Goal: Task Accomplishment & Management: Manage account settings

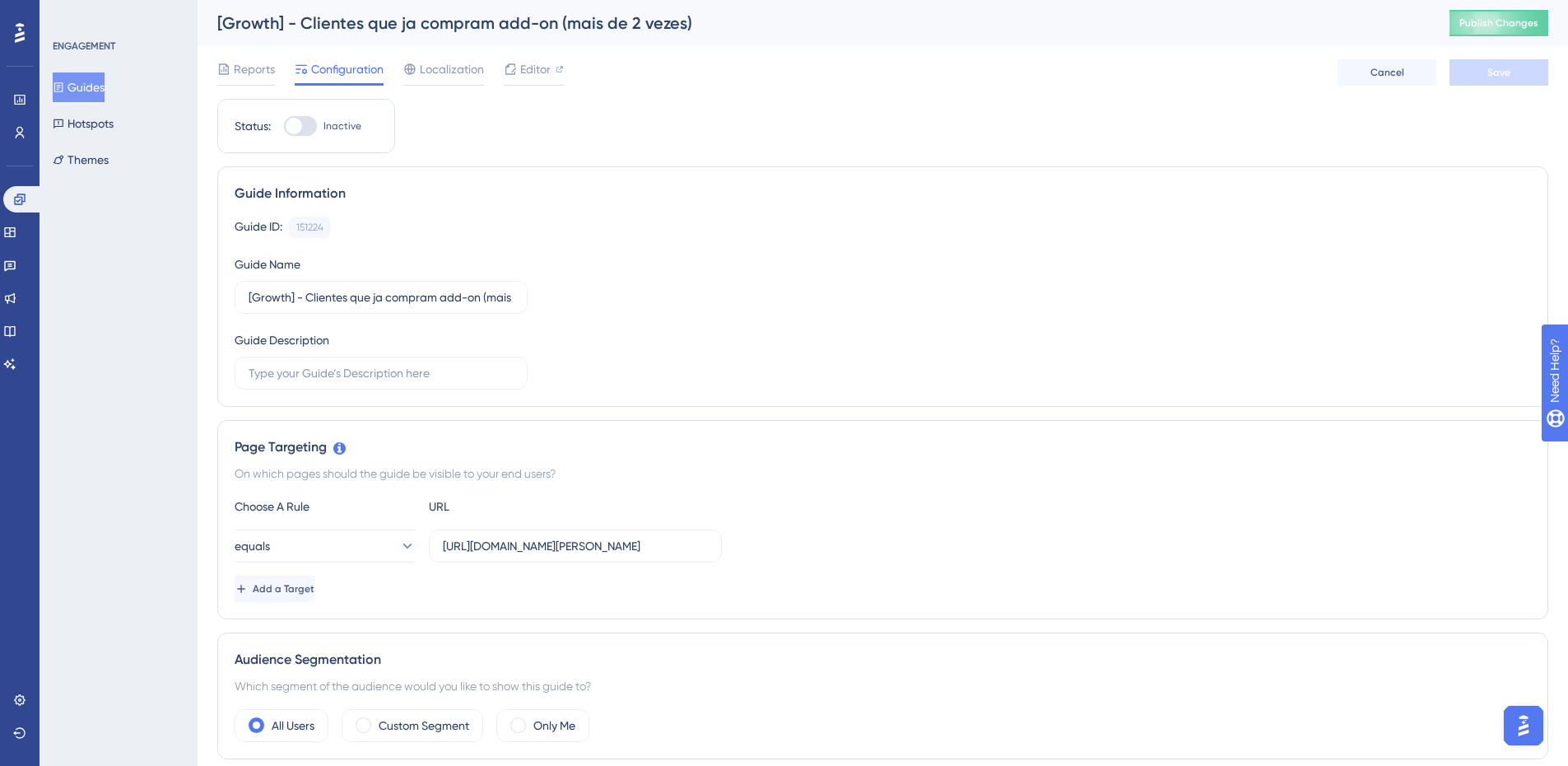
click at [82, 76] on button "Guides" at bounding box center [78, 88] width 52 height 30
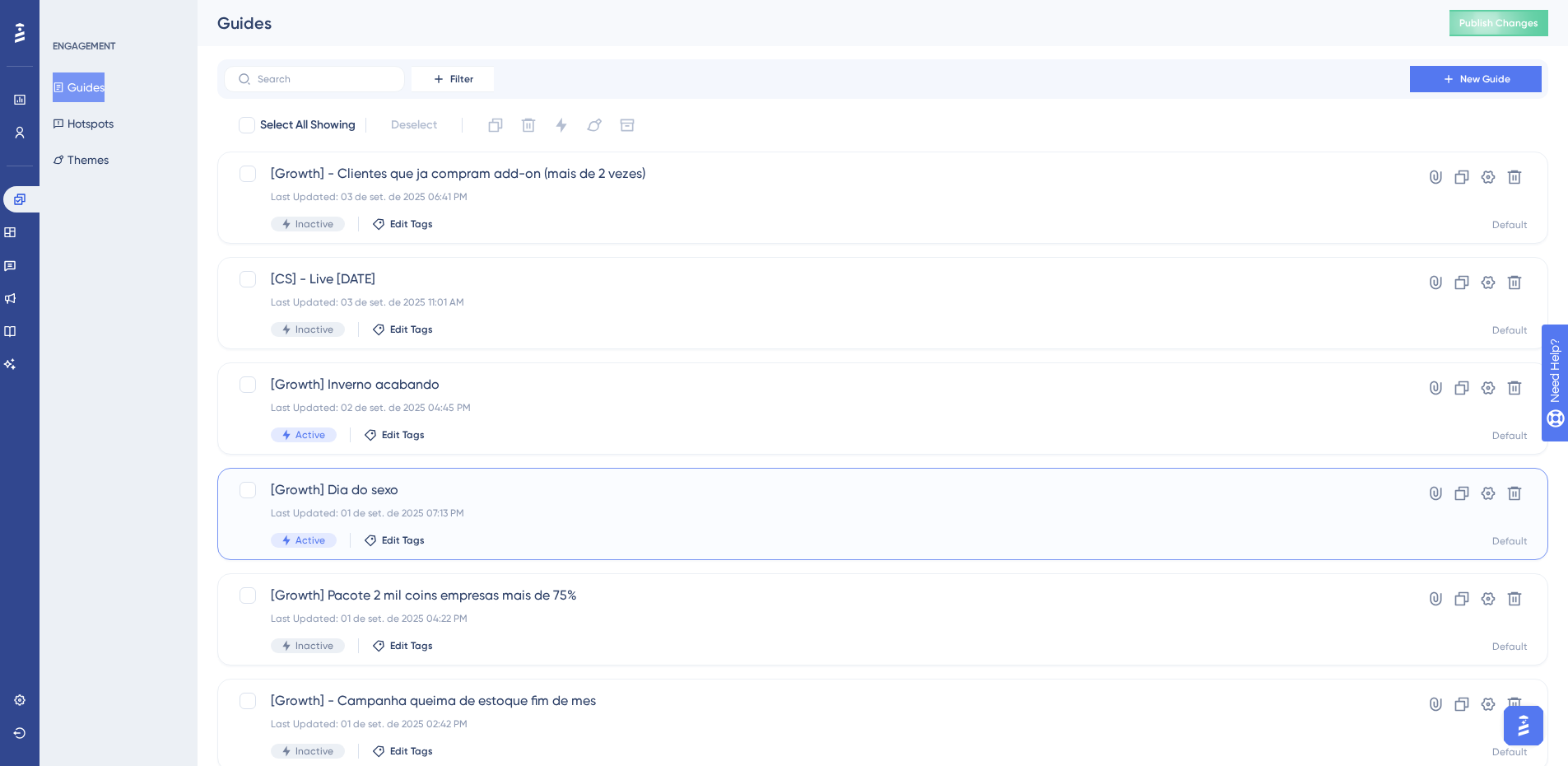
click at [595, 473] on div "[Growth] Dia do sexo Last Updated: 01 de set. de 2025 07:13 PM Active Edit Tags…" at bounding box center [882, 513] width 1331 height 92
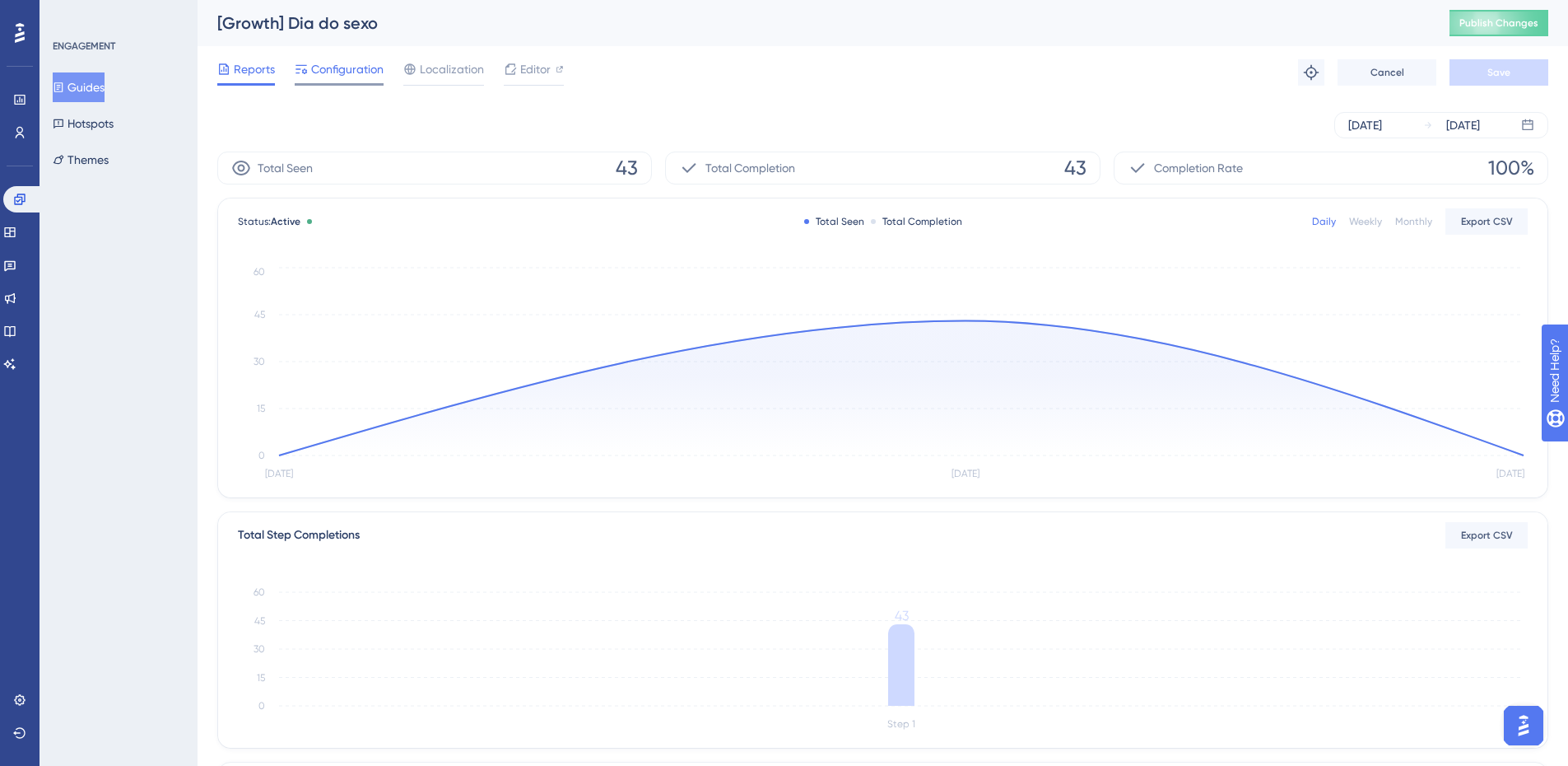
click at [325, 69] on span "Configuration" at bounding box center [347, 69] width 73 height 20
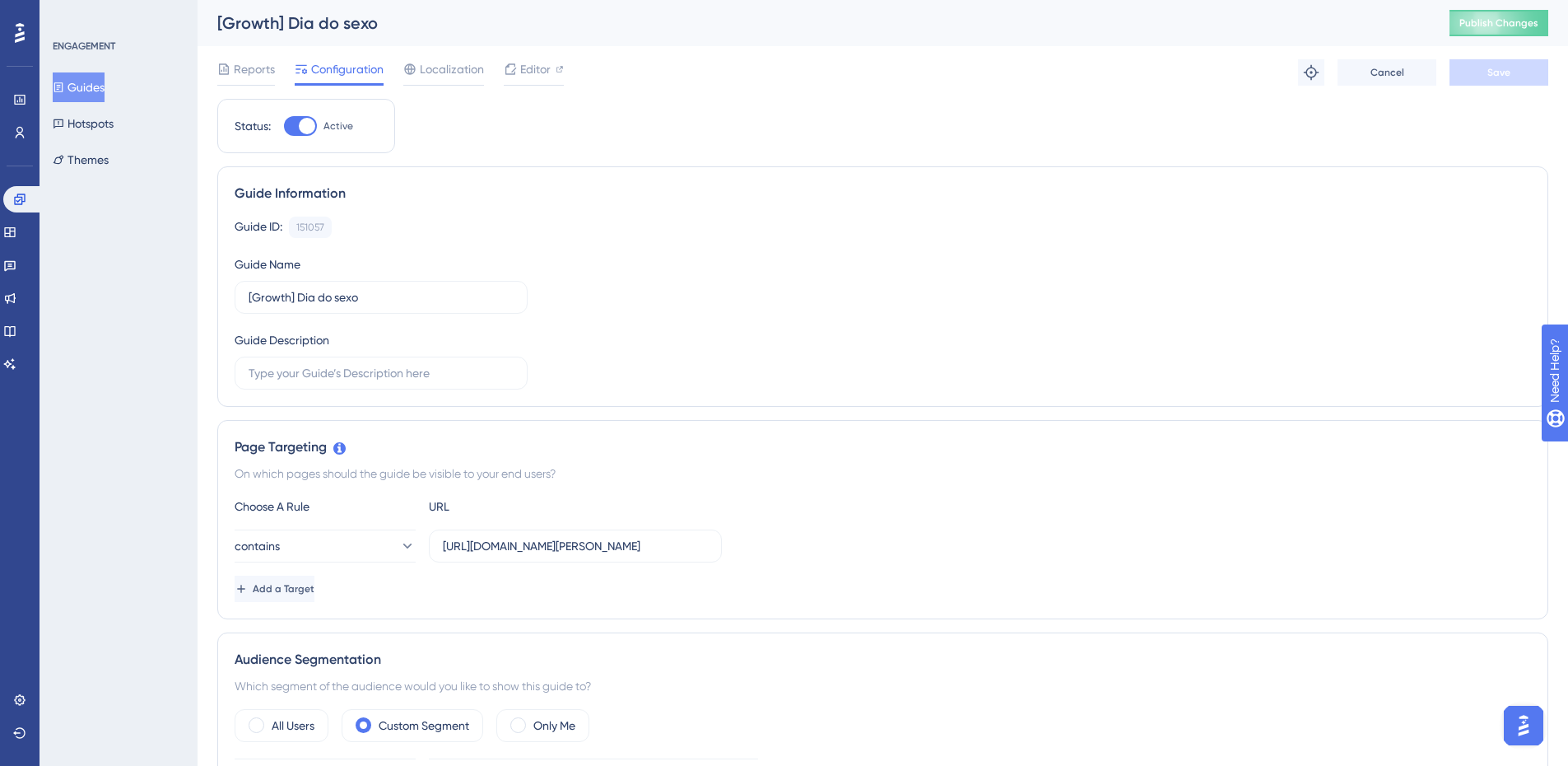
click at [305, 137] on div "Status: Active" at bounding box center [305, 126] width 178 height 54
click at [318, 131] on label "Active" at bounding box center [318, 126] width 69 height 20
click at [284, 127] on input "Active" at bounding box center [284, 126] width 1 height 1
checkbox input "false"
click at [1518, 83] on button "Save" at bounding box center [1499, 73] width 99 height 26
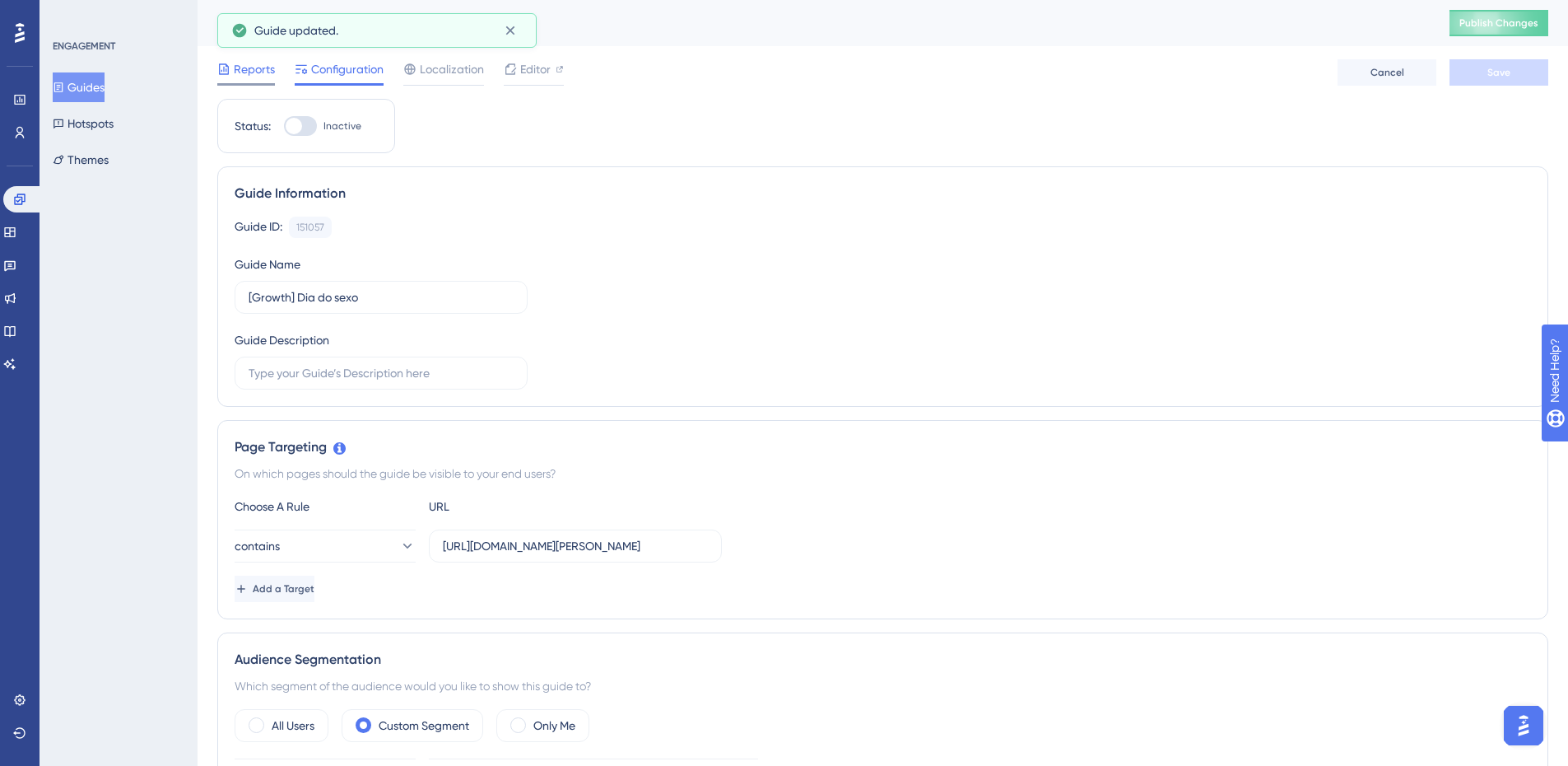
click at [247, 60] on span "Reports" at bounding box center [254, 69] width 41 height 20
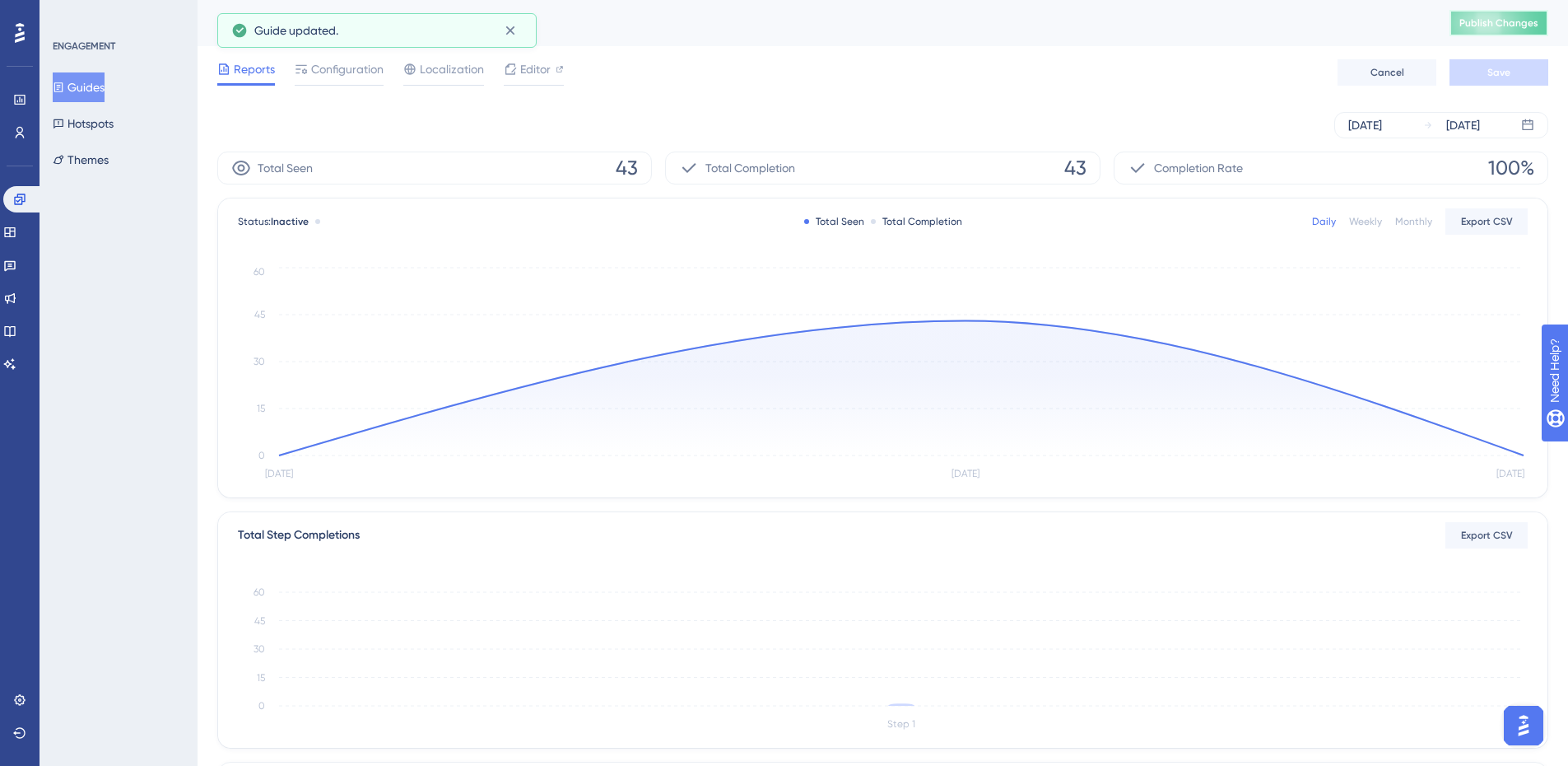
click at [1497, 28] on span "Publish Changes" at bounding box center [1499, 23] width 79 height 13
click at [104, 91] on button "Guides" at bounding box center [78, 88] width 52 height 30
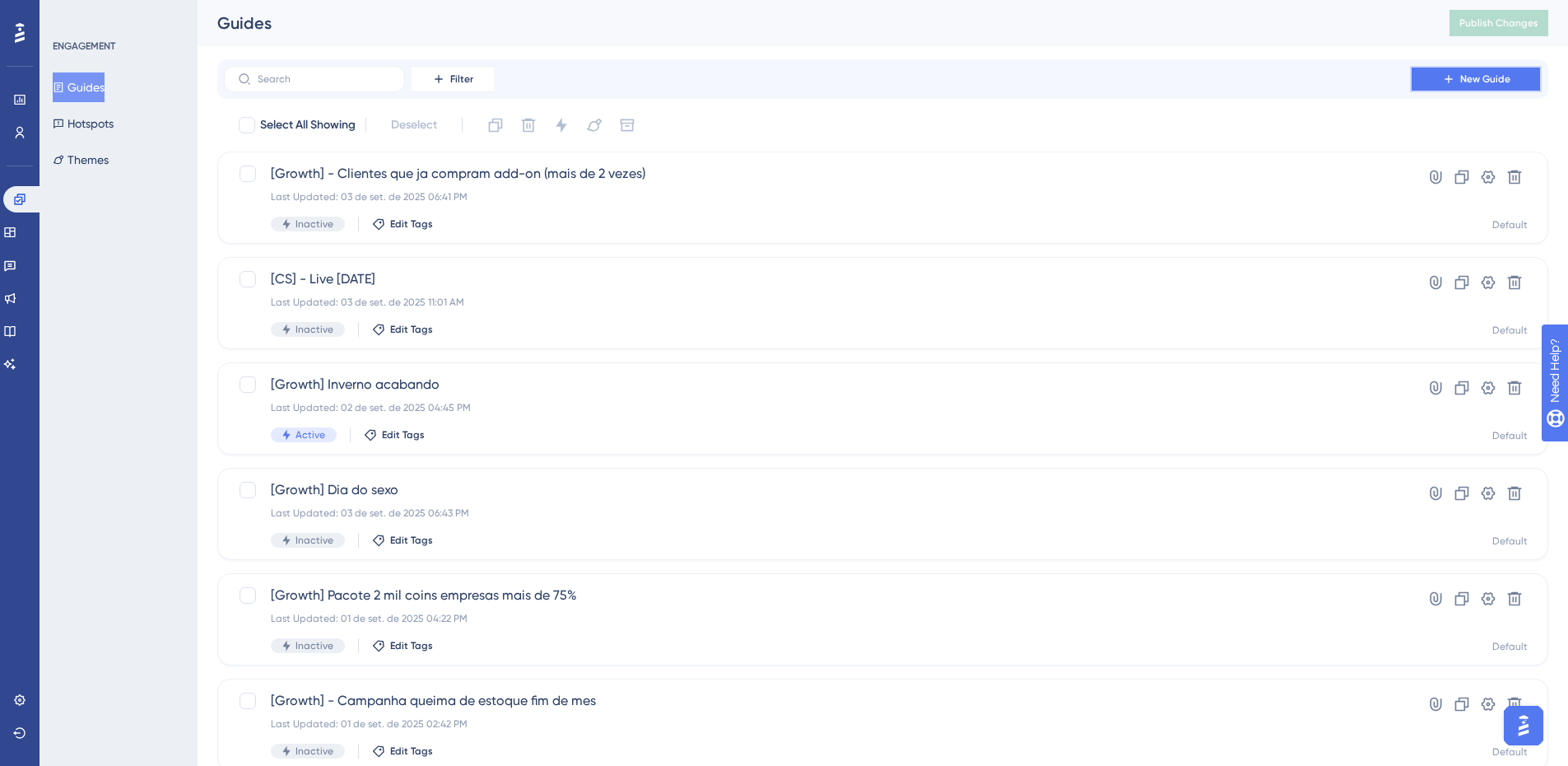
click at [1453, 75] on icon at bounding box center [1448, 79] width 13 height 13
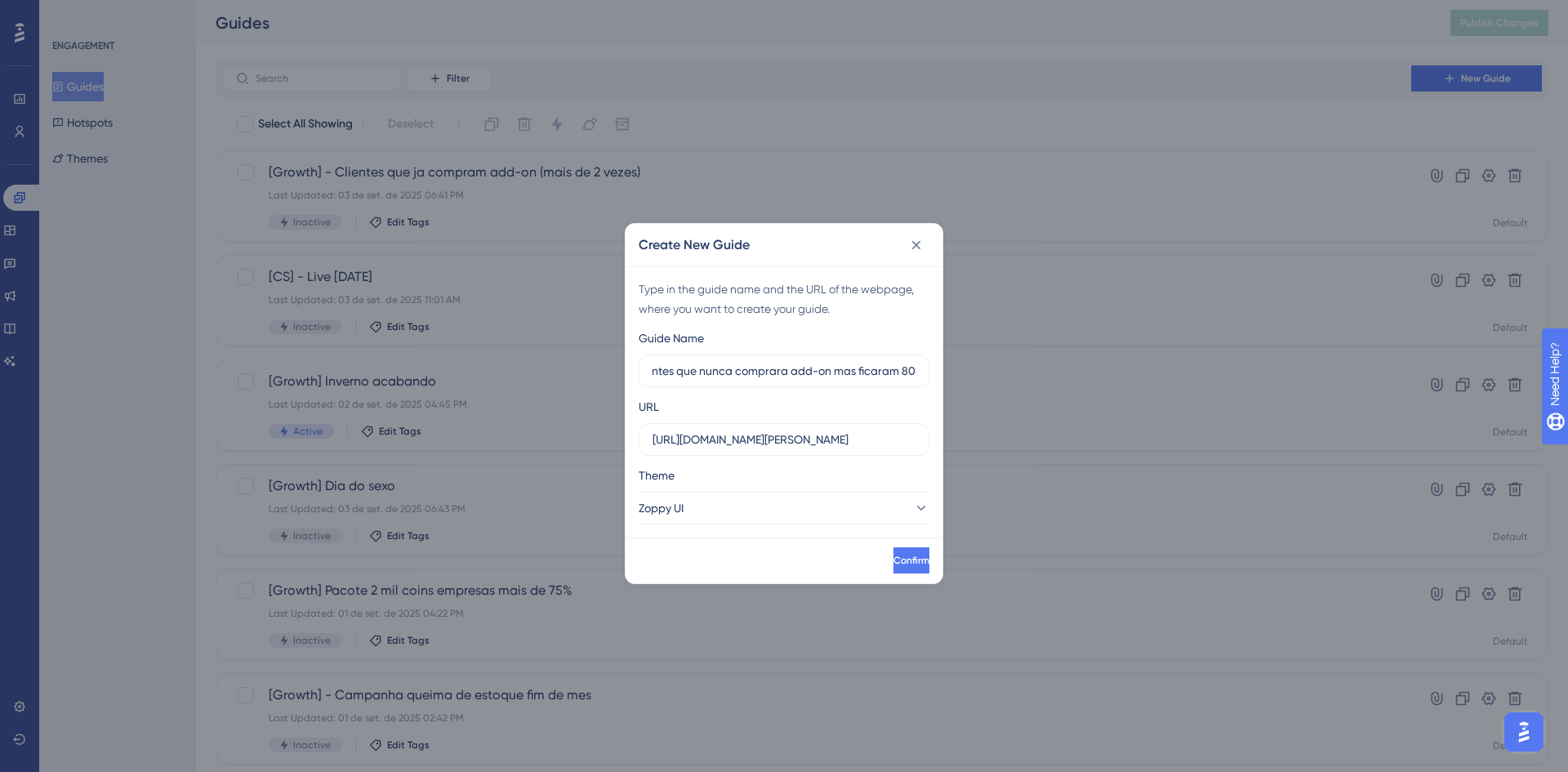
scroll to position [0, 85]
type input "[Growth] - Clientes que nunca comprara add-on mas ficaram 80%"
click at [710, 503] on button "Zoppy UI" at bounding box center [784, 508] width 291 height 33
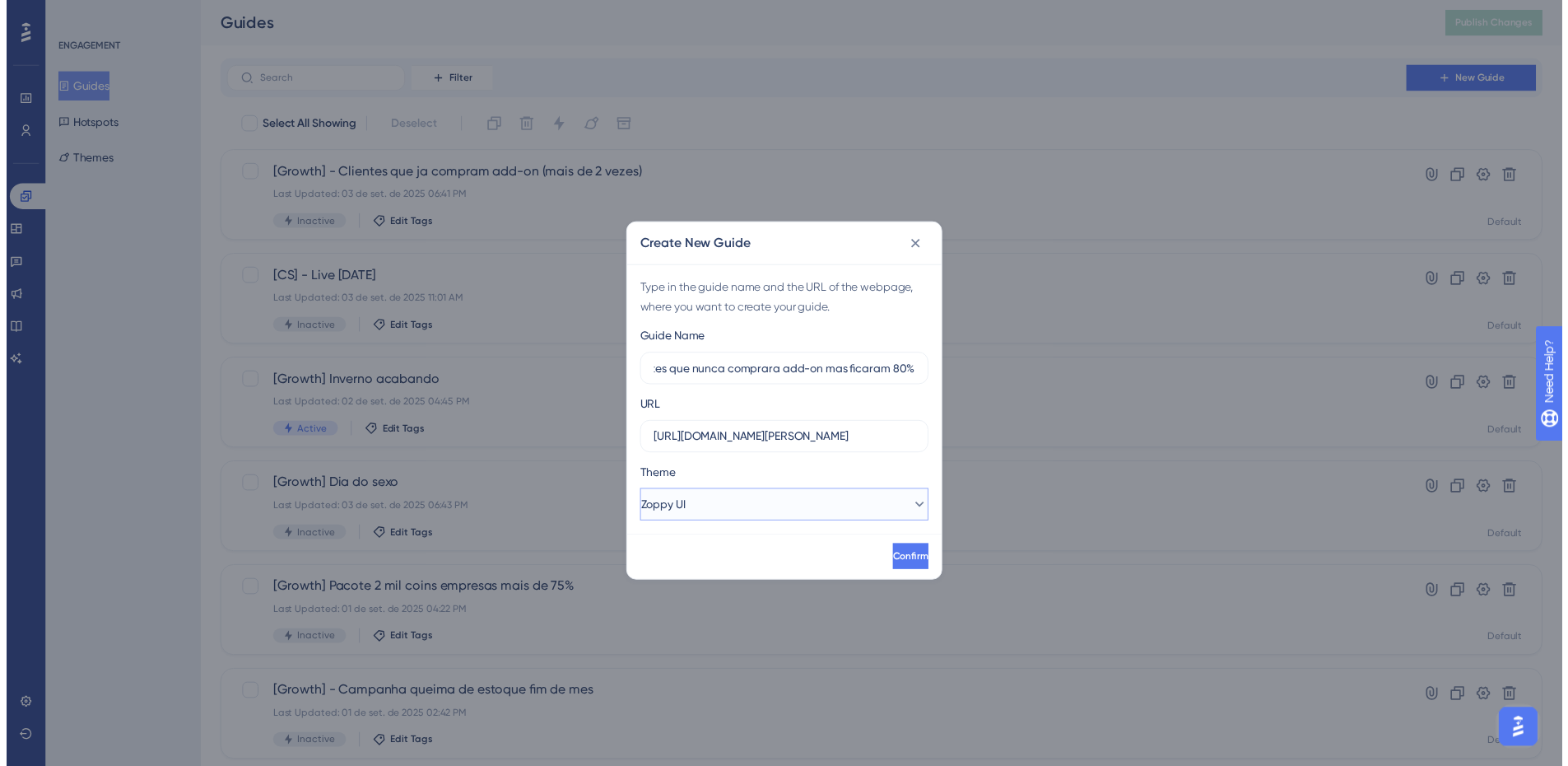
scroll to position [0, 0]
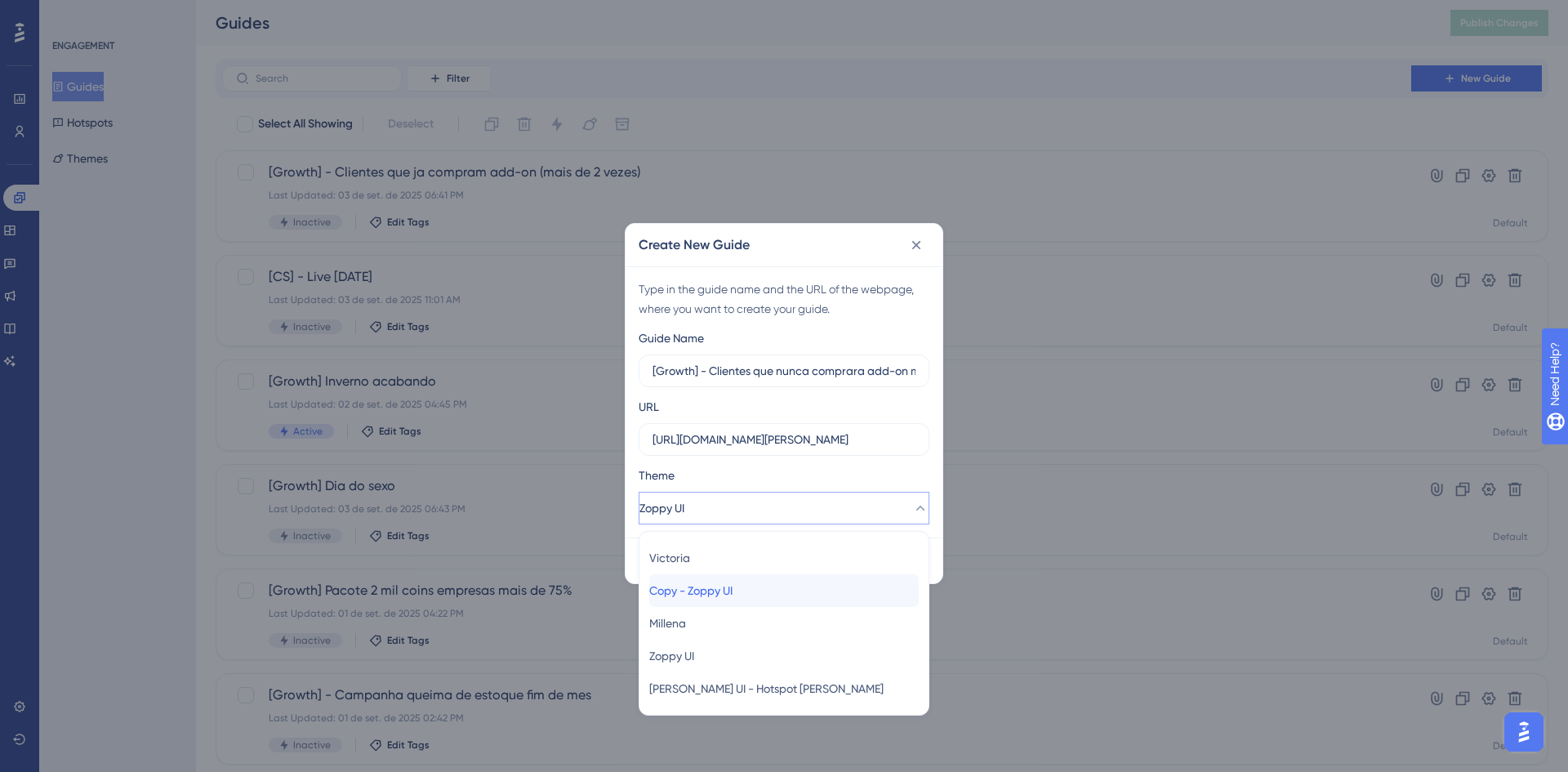
click at [716, 602] on div "Copy - Zoppy UI Copy - Zoppy UI" at bounding box center [784, 591] width 269 height 33
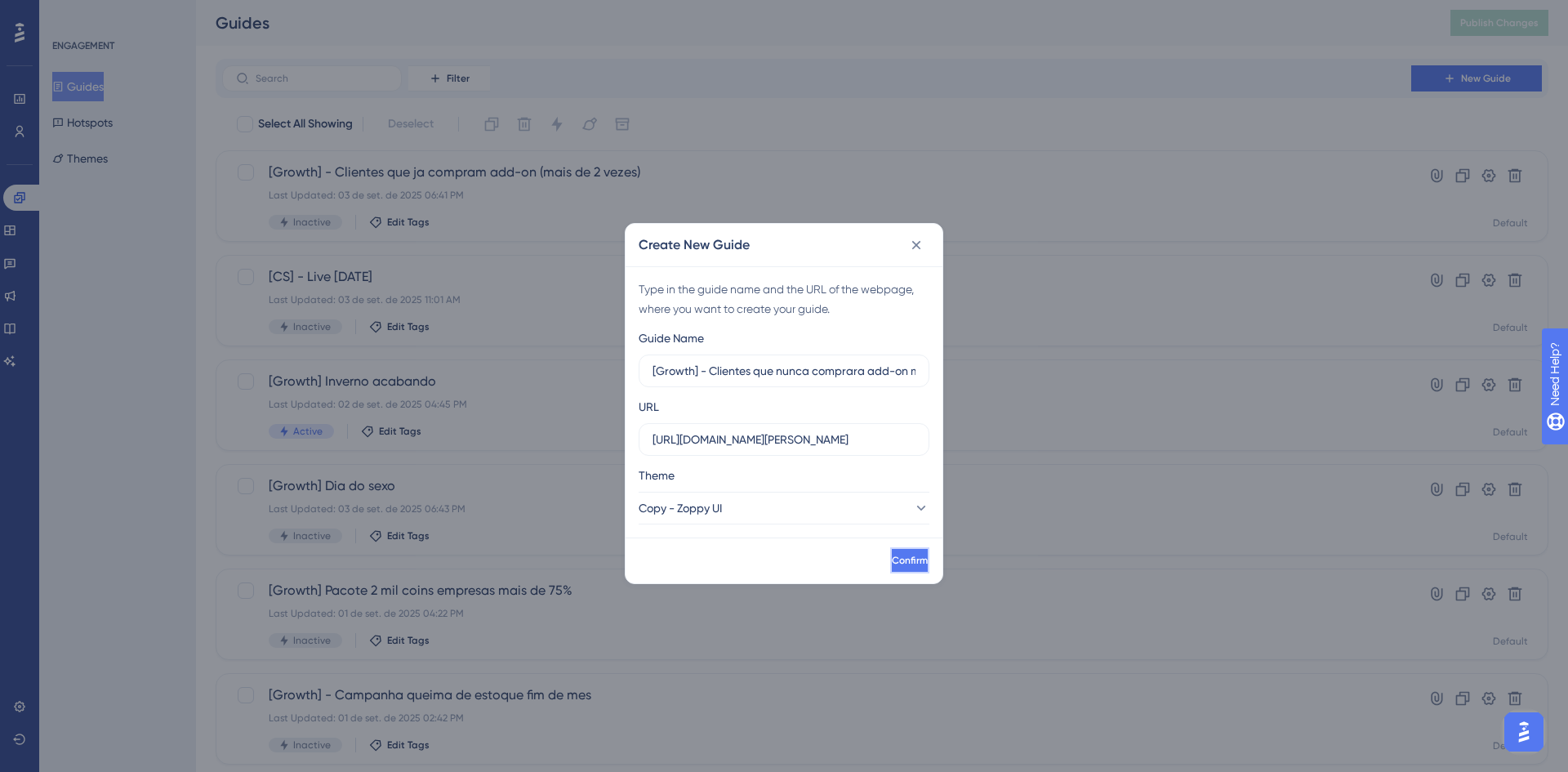
click at [890, 548] on button "Confirm" at bounding box center [909, 560] width 39 height 26
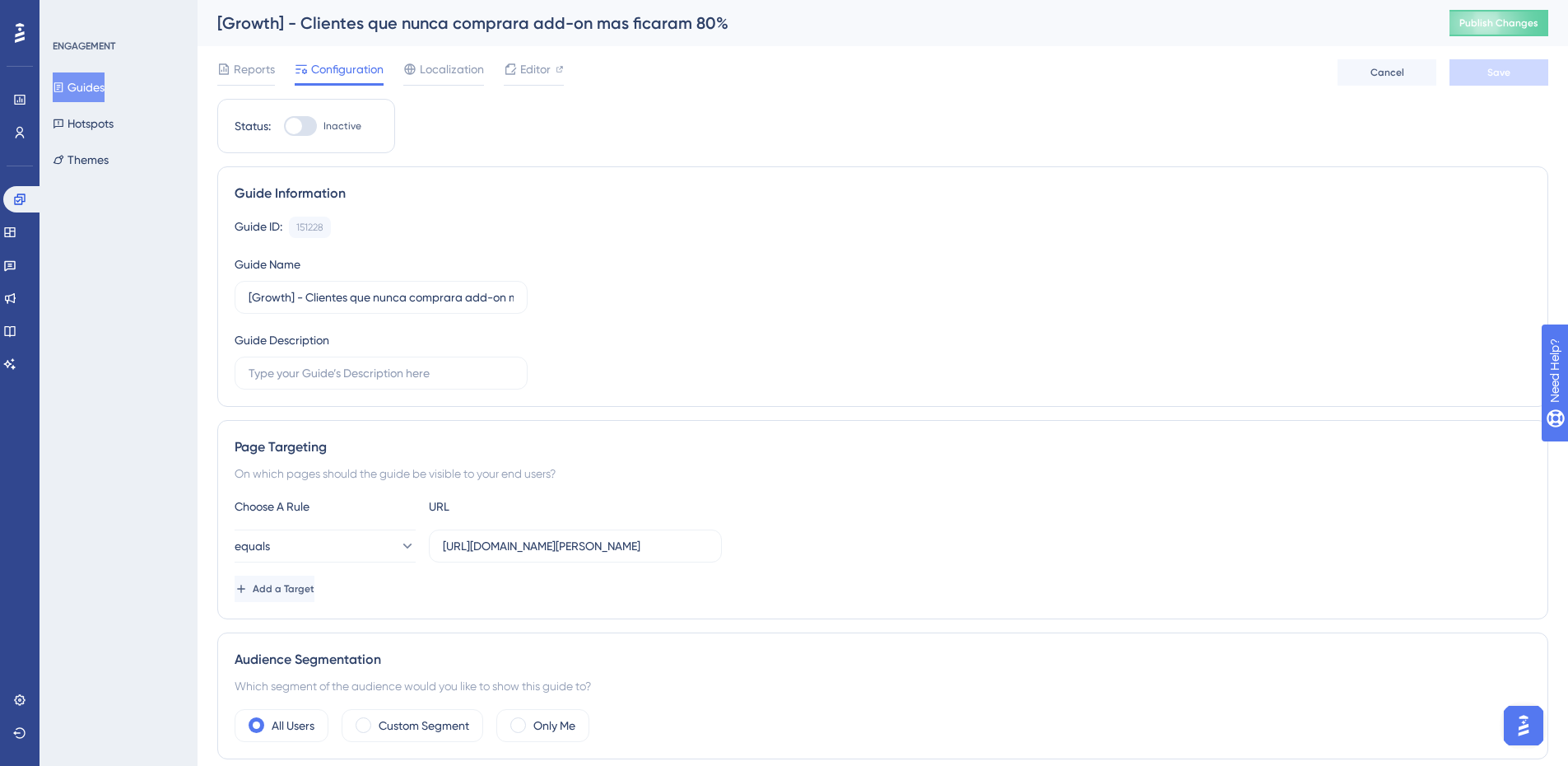
click at [62, 88] on button "Guides" at bounding box center [78, 88] width 52 height 30
